Goal: Navigation & Orientation: Find specific page/section

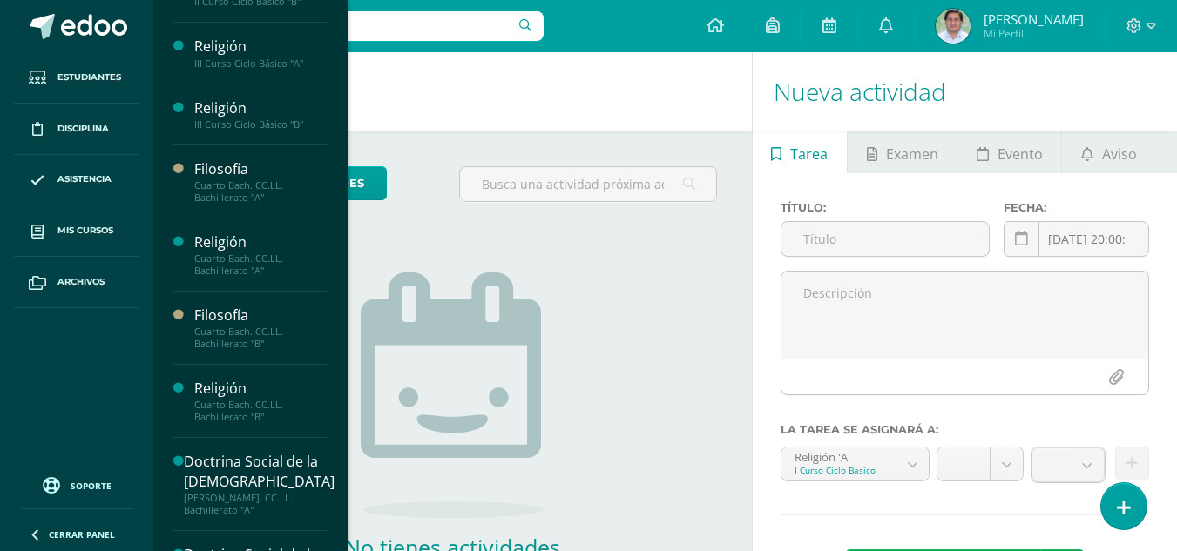
scroll to position [295, 0]
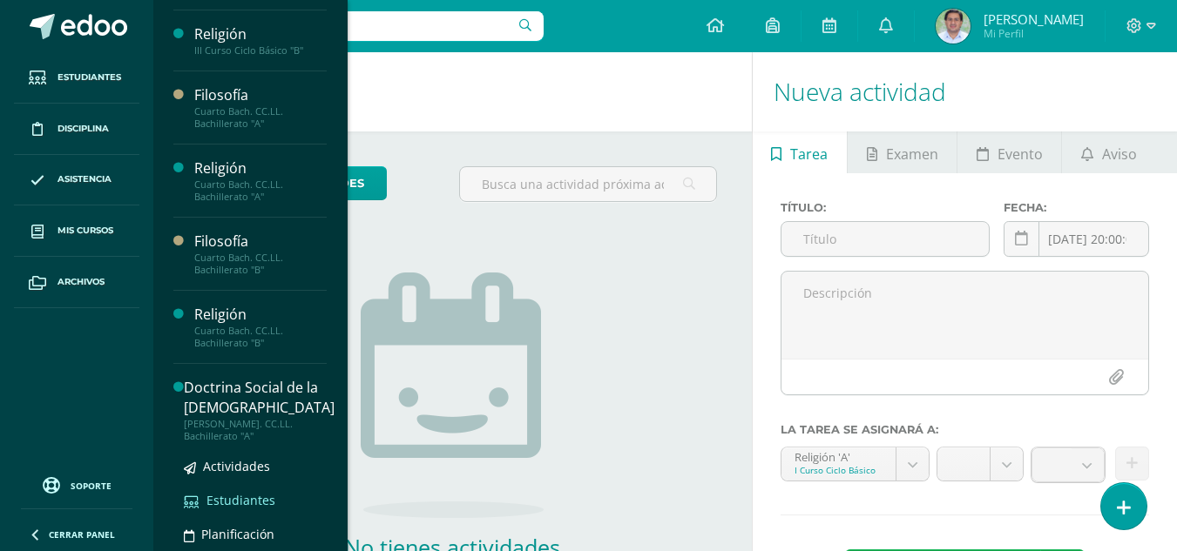
click at [262, 504] on span "Estudiantes" at bounding box center [240, 500] width 69 height 17
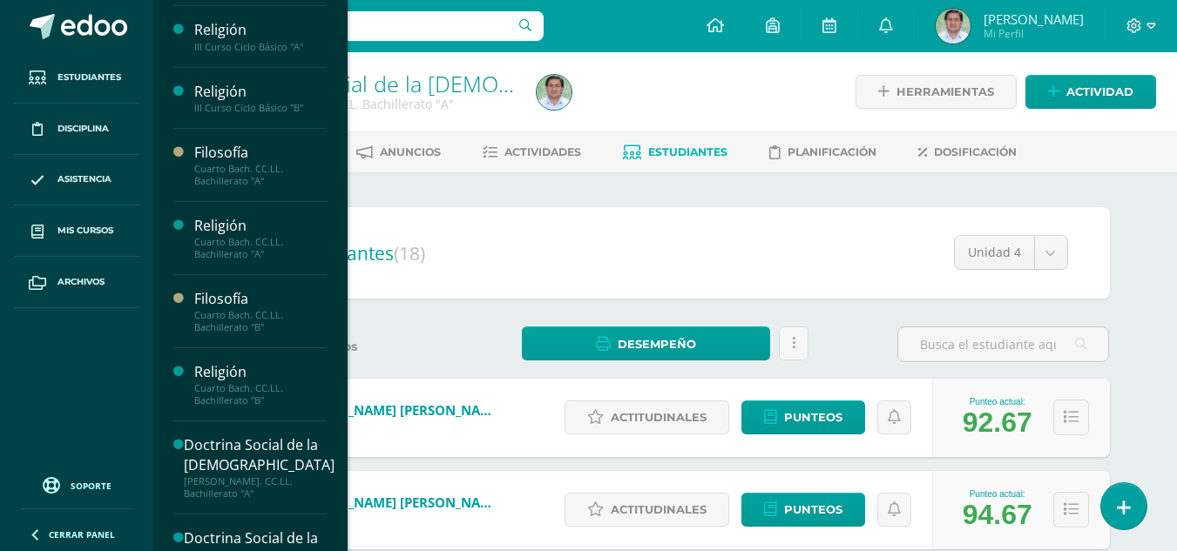
scroll to position [295, 0]
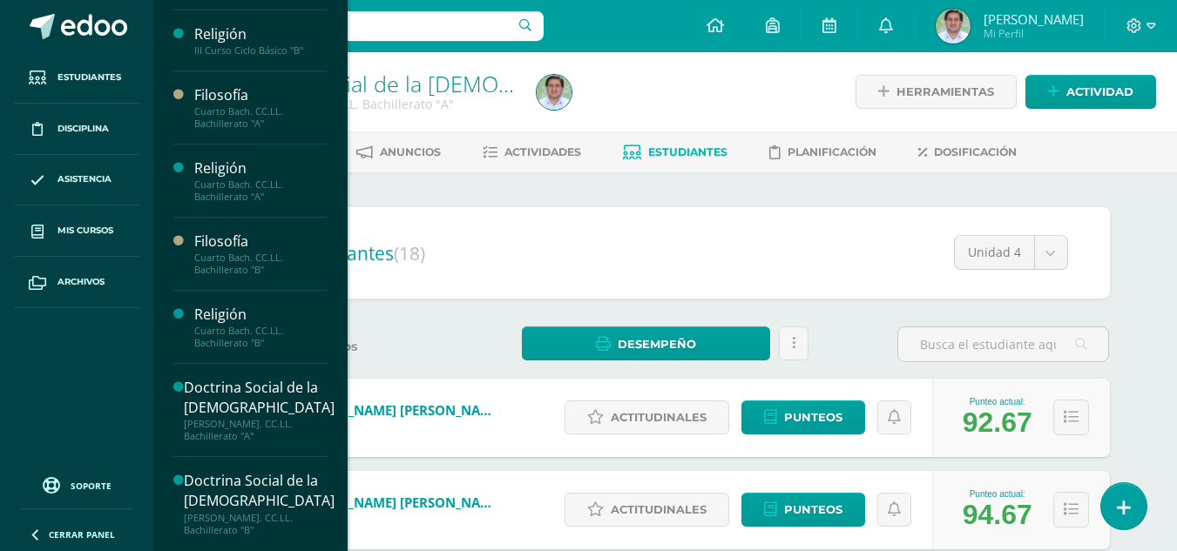
click at [243, 520] on div "[PERSON_NAME]. CC.LL. Bachillerato "B"" at bounding box center [259, 524] width 151 height 24
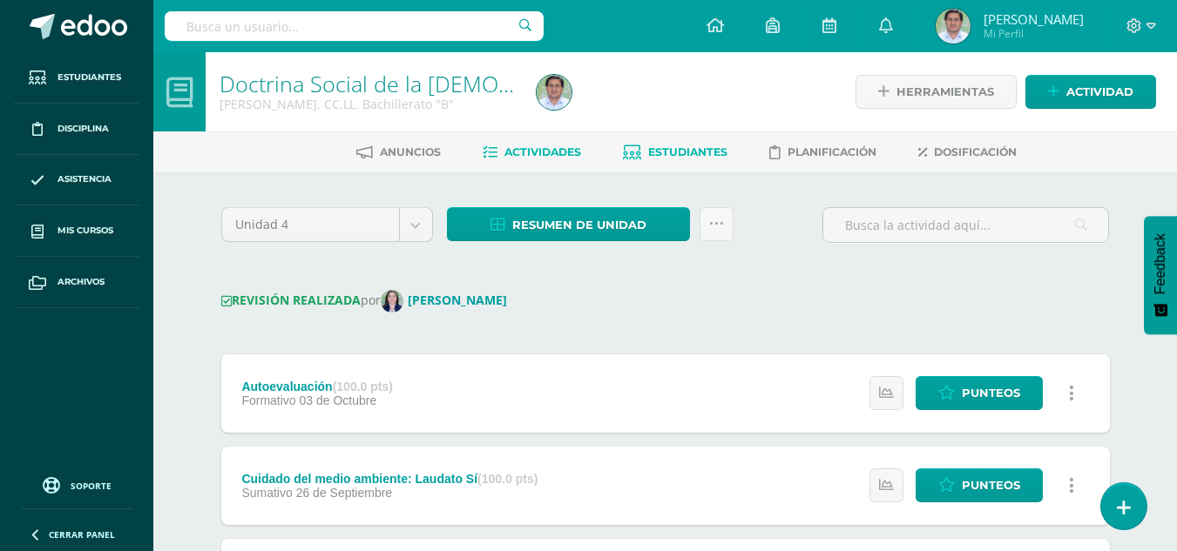
click at [682, 144] on link "Estudiantes" at bounding box center [675, 152] width 105 height 28
